Goal: Find specific page/section: Find specific page/section

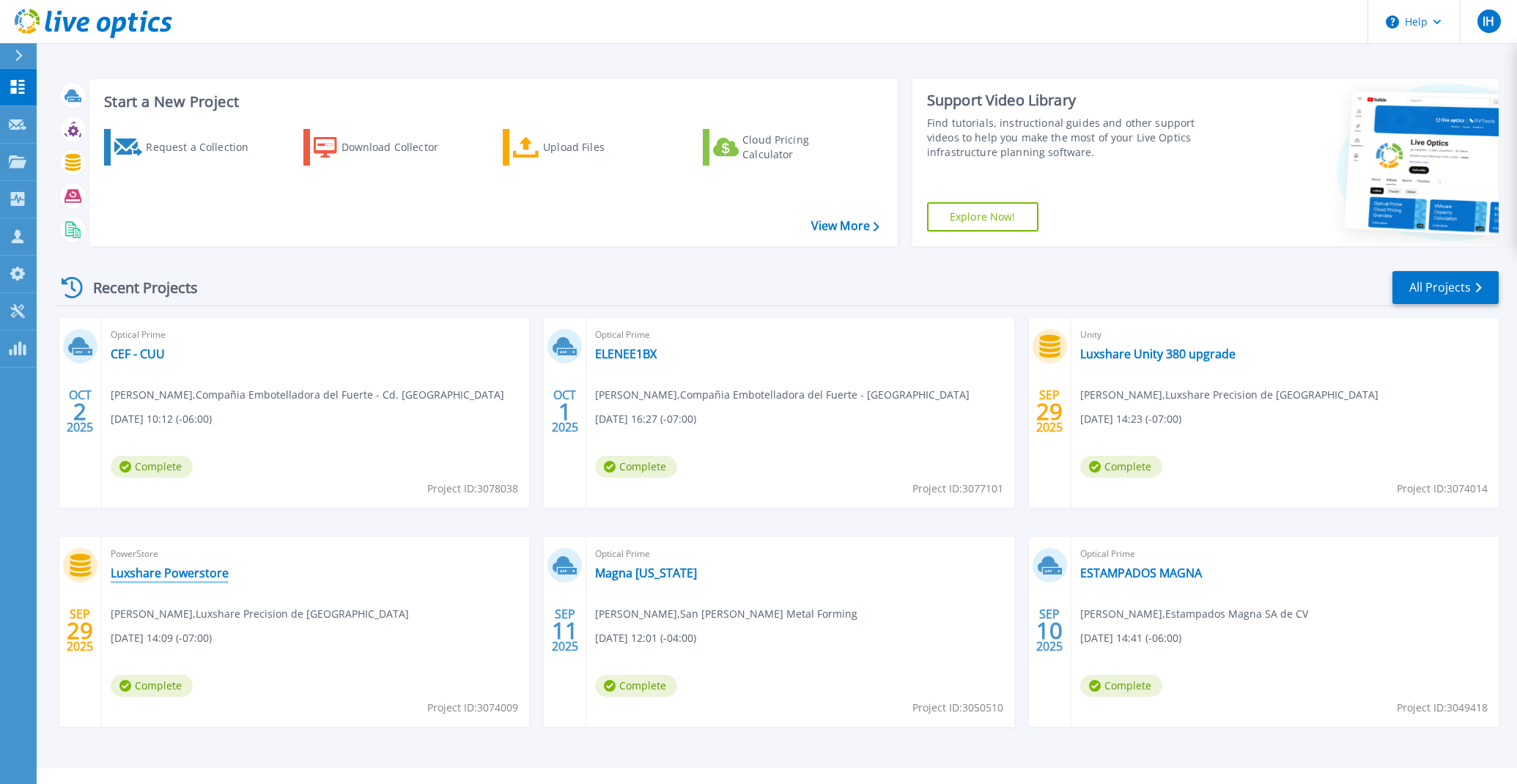
click at [171, 572] on link "Luxshare Powerstore" at bounding box center [169, 572] width 118 height 15
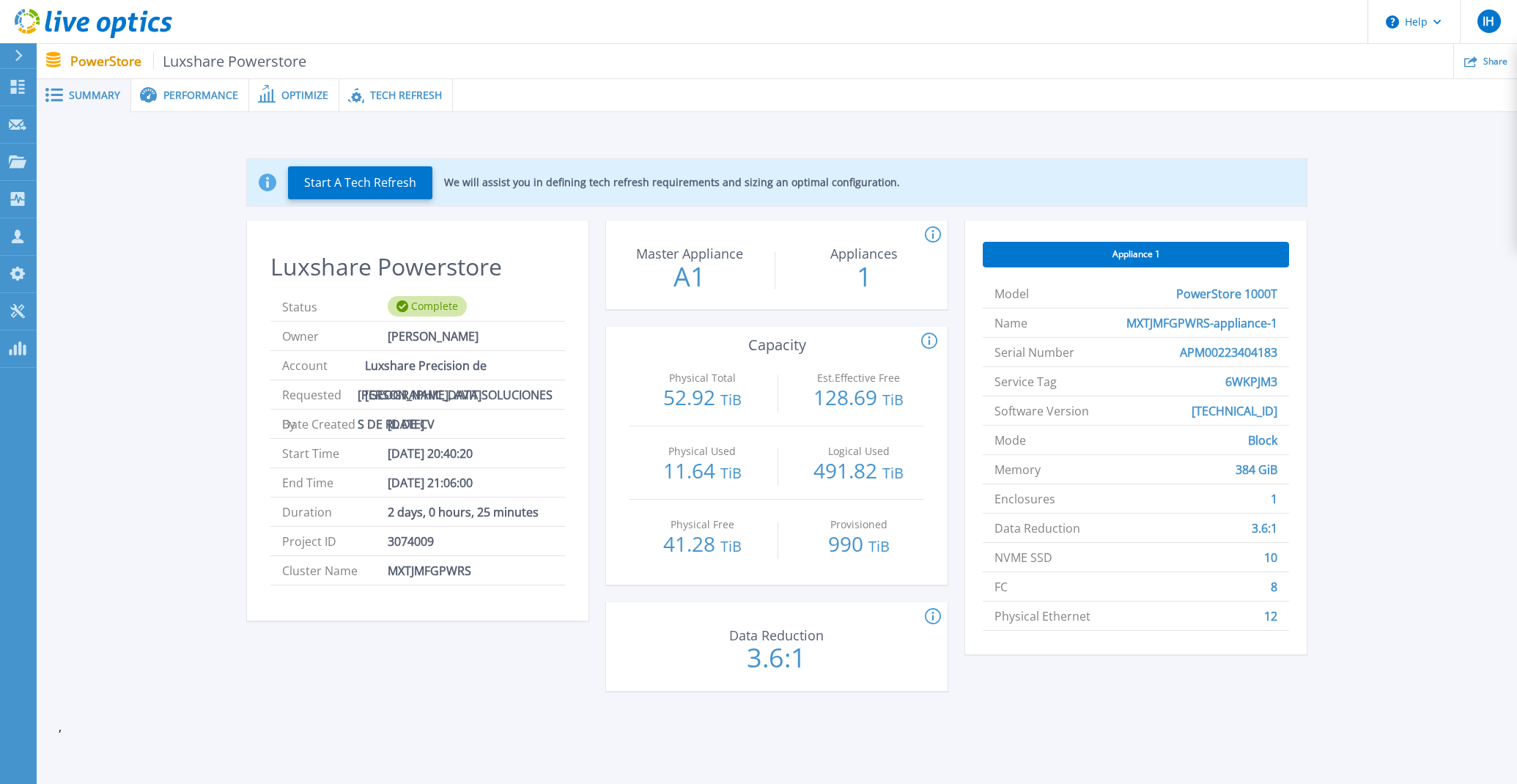
click at [392, 112] on div "Start A Tech Refresh We will assist you in defining tech refresh requirements a…" at bounding box center [776, 434] width 1480 height 643
click at [401, 98] on span "Tech Refresh" at bounding box center [406, 96] width 72 height 10
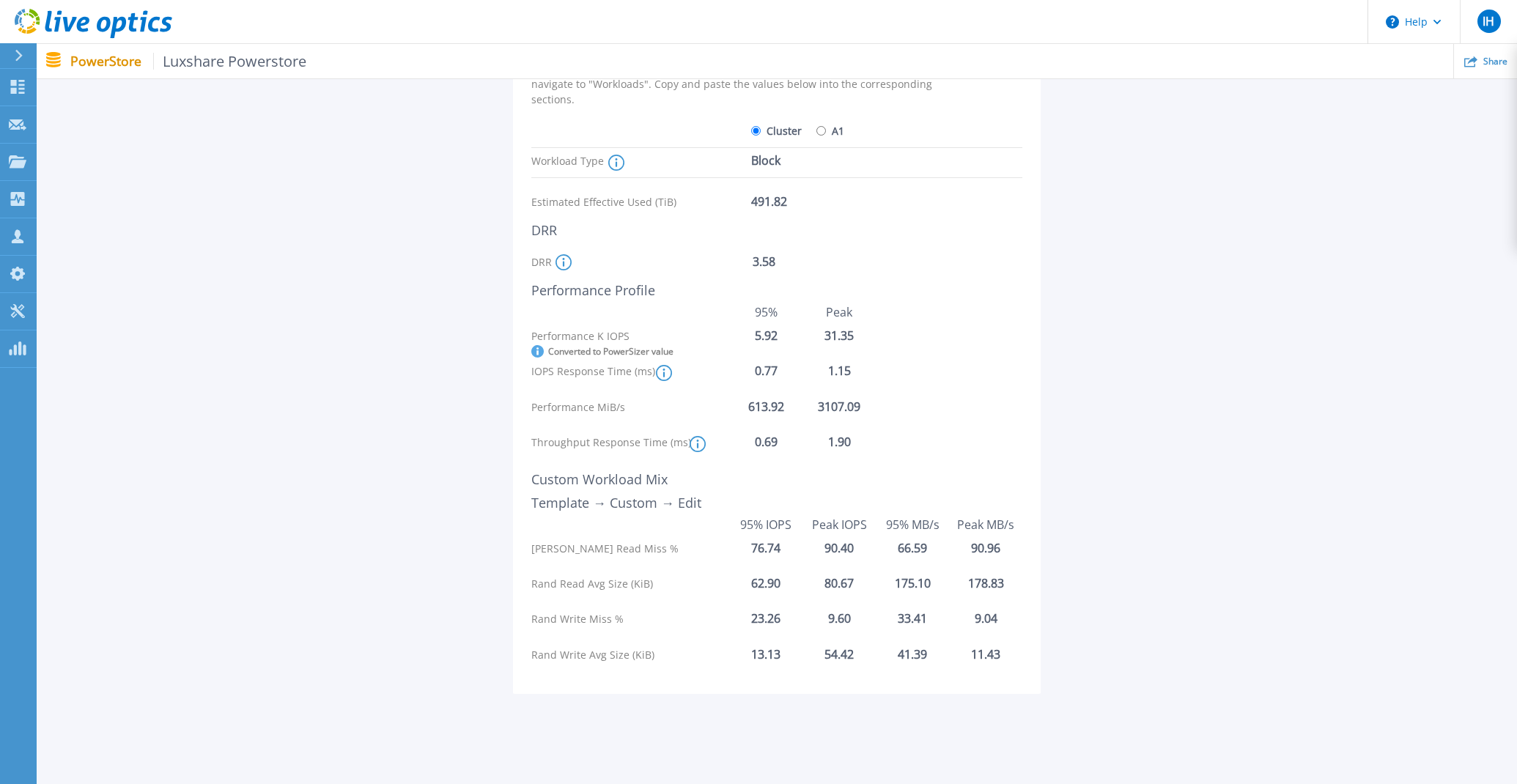
scroll to position [216, 0]
